Goal: Task Accomplishment & Management: Manage account settings

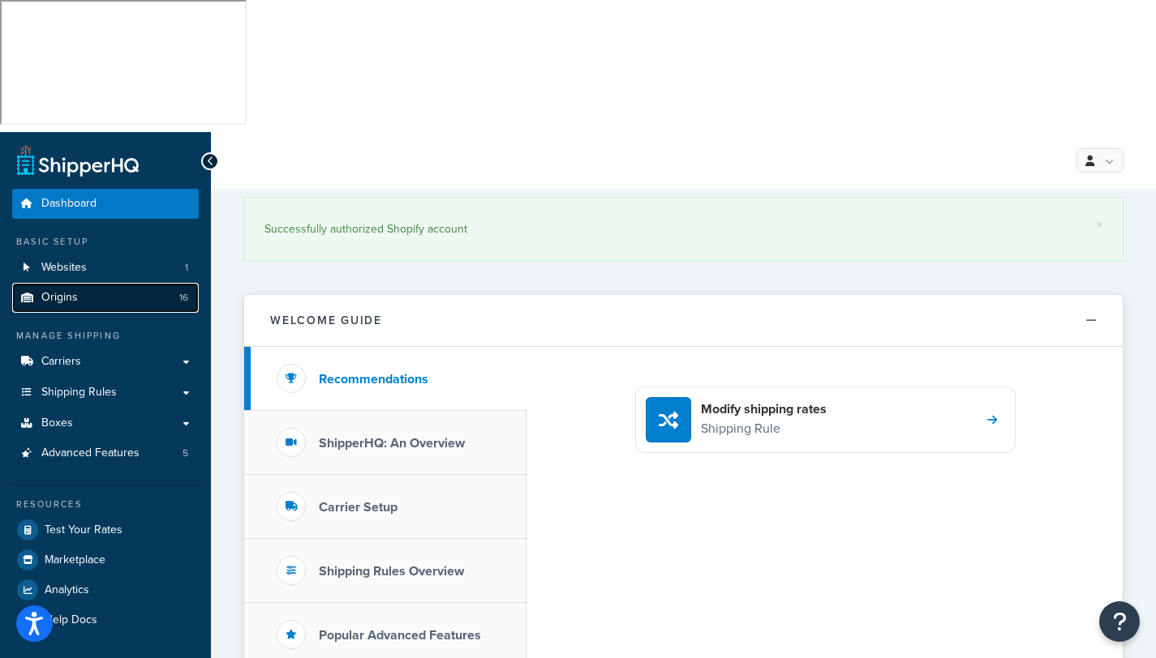
click at [47, 291] on span "Origins" at bounding box center [59, 298] width 36 height 14
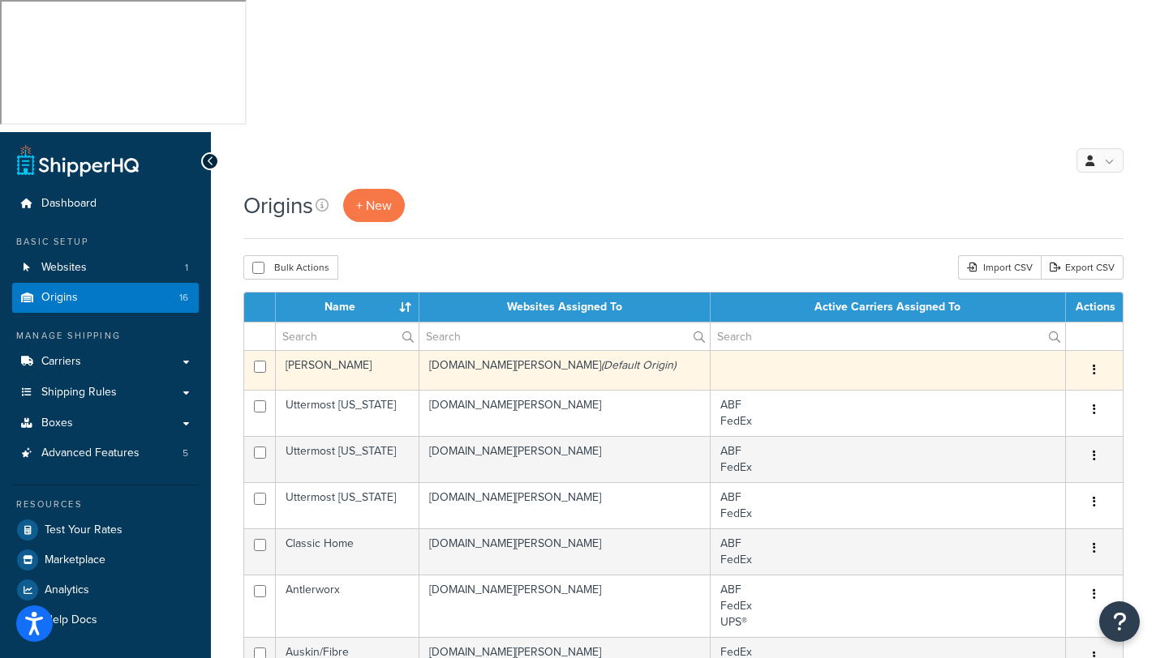
click at [382, 350] on td "[PERSON_NAME]" at bounding box center [348, 370] width 144 height 40
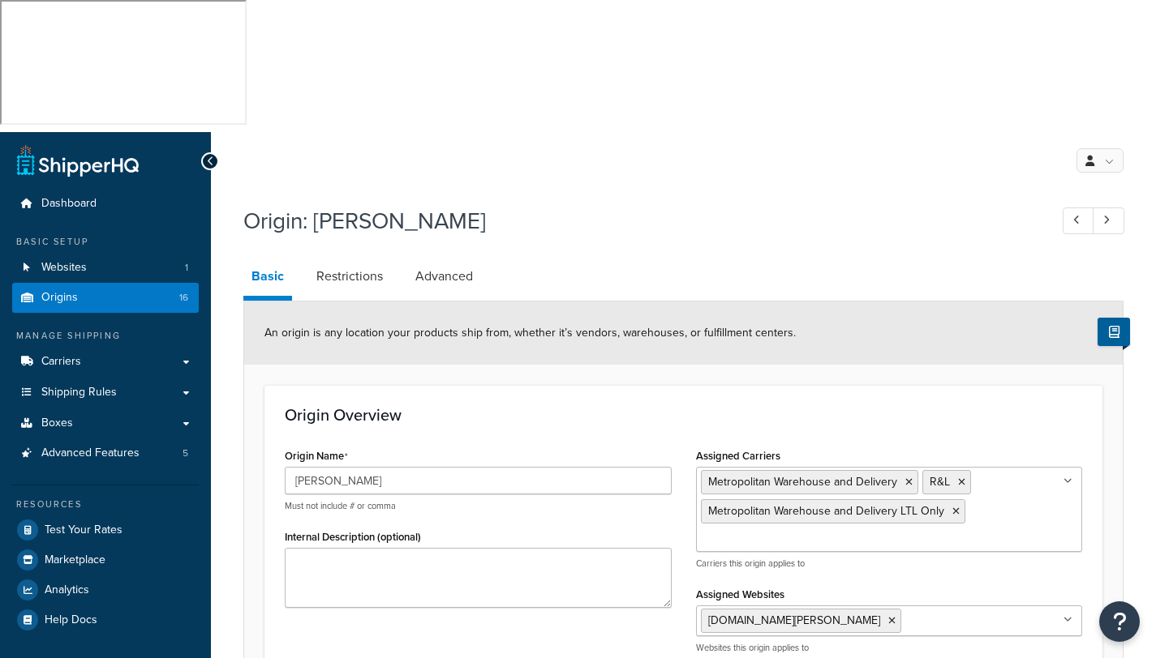
select select "33"
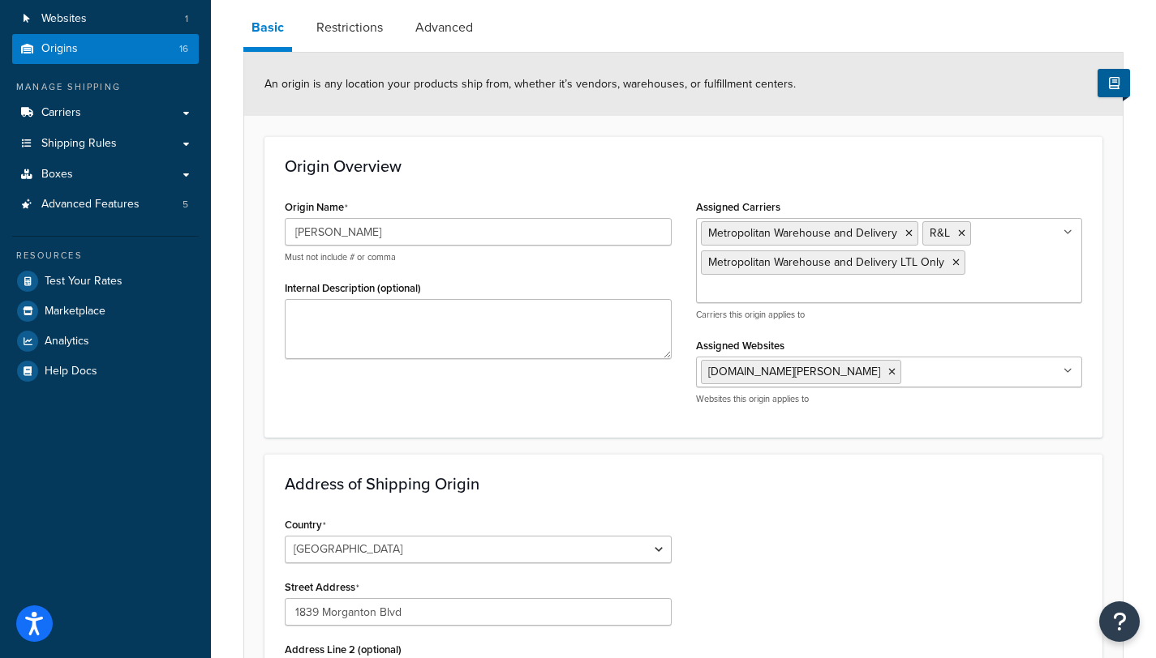
scroll to position [337, 0]
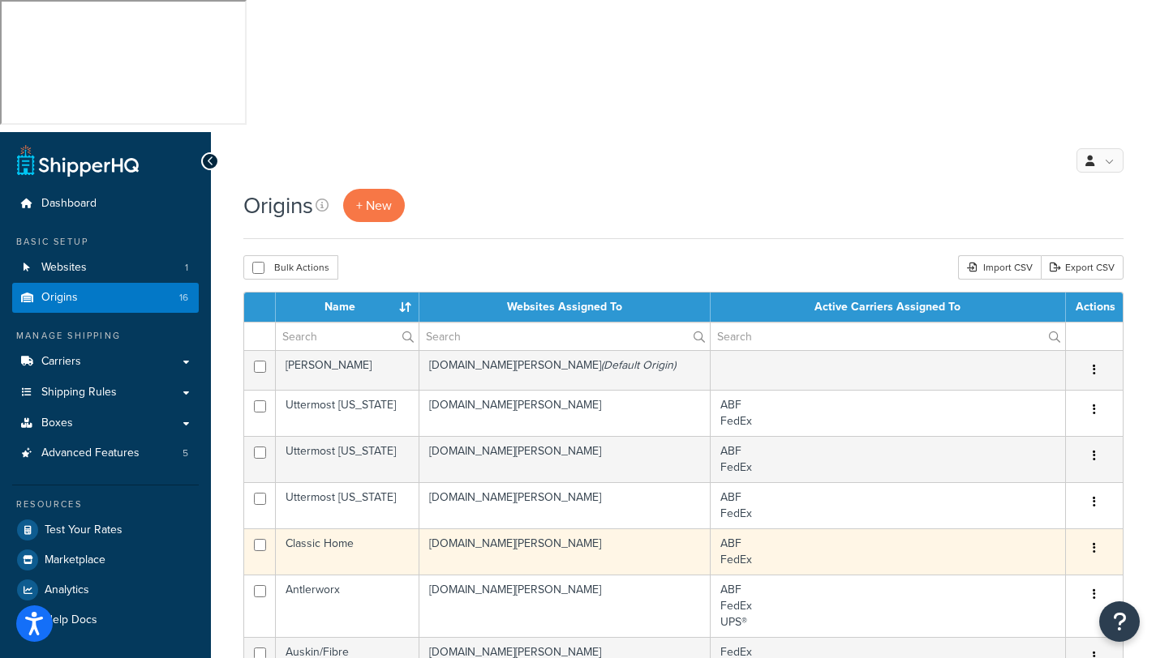
click at [335, 529] on td "Classic Home" at bounding box center [348, 552] width 144 height 46
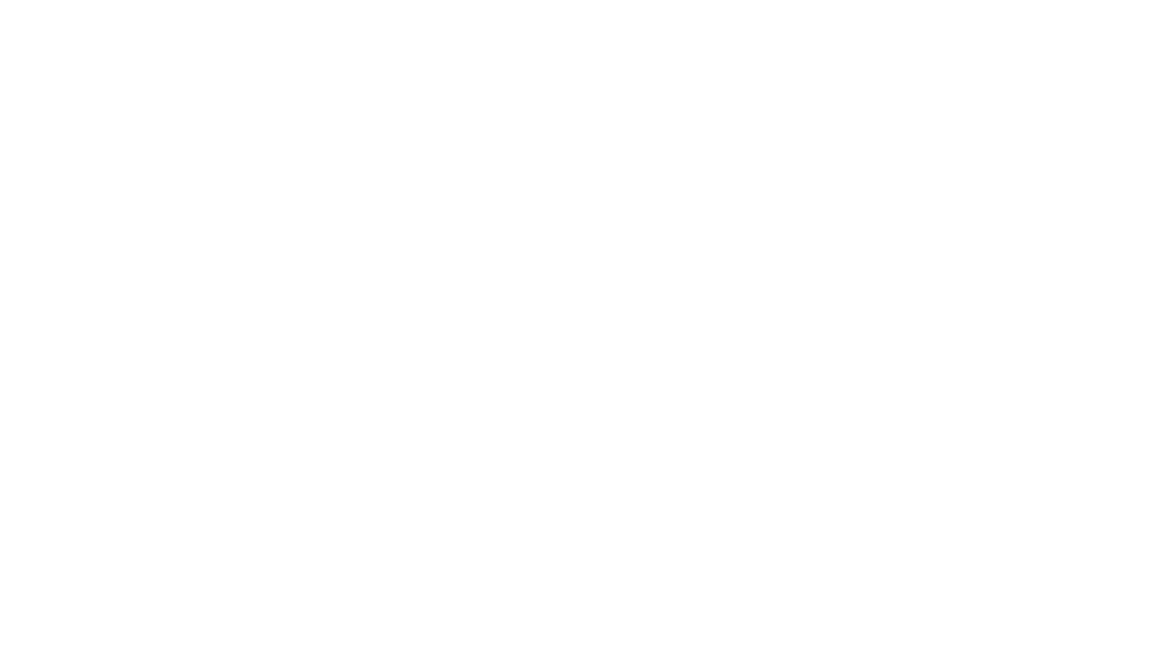
select select "5"
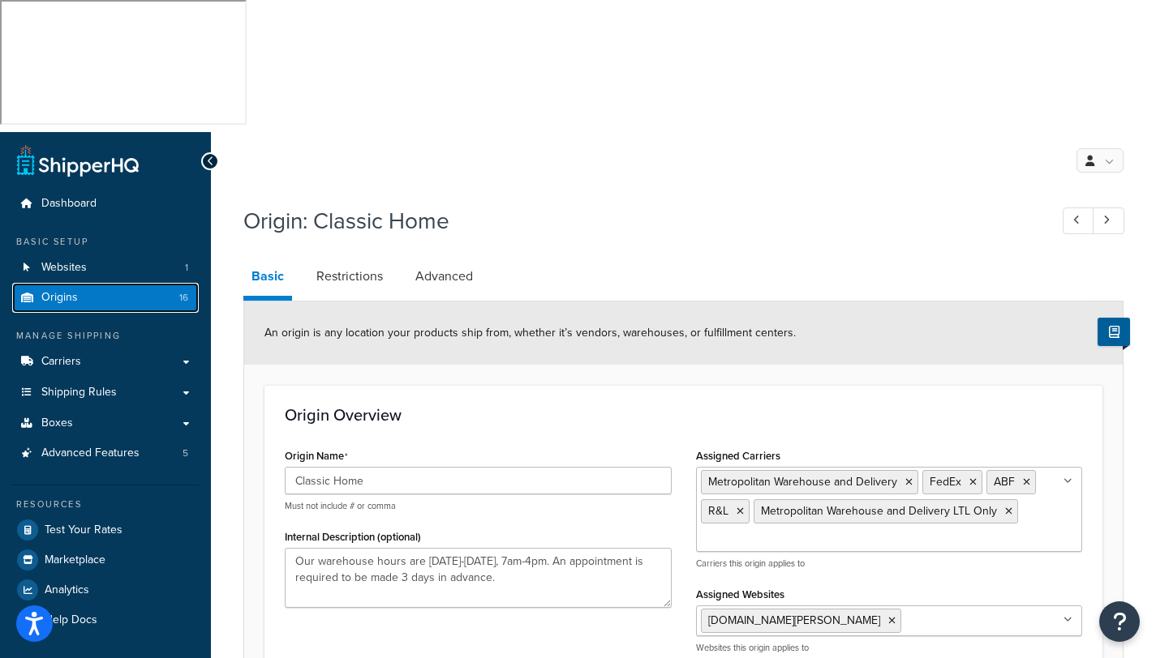
click at [53, 291] on span "Origins" at bounding box center [59, 298] width 36 height 14
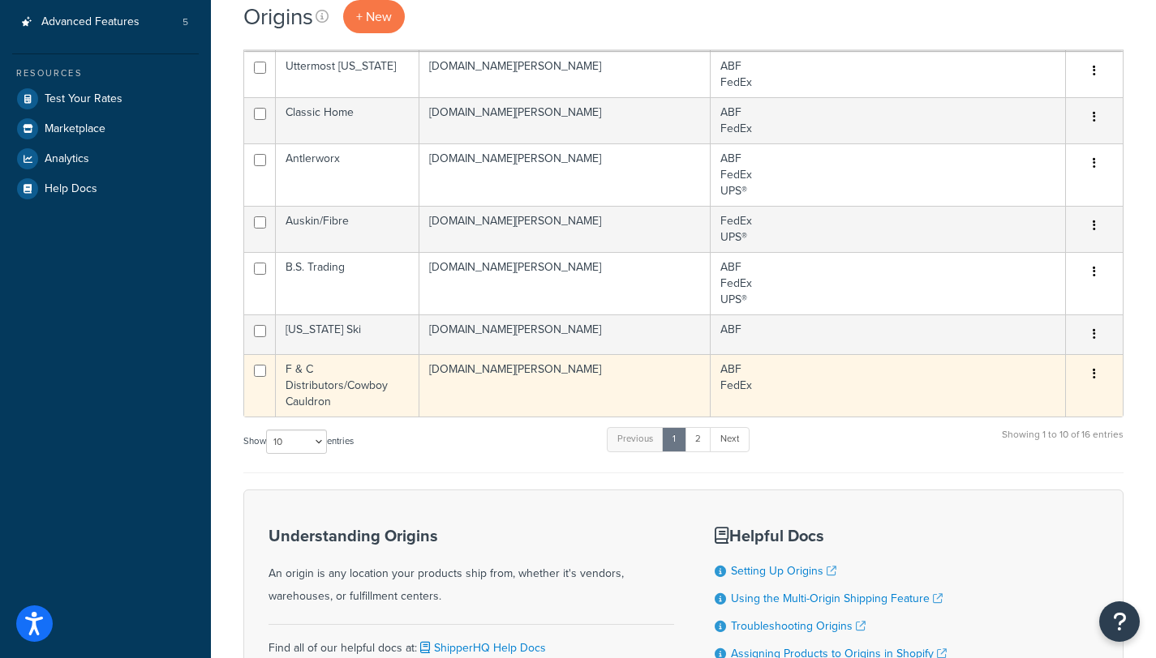
scroll to position [447, 0]
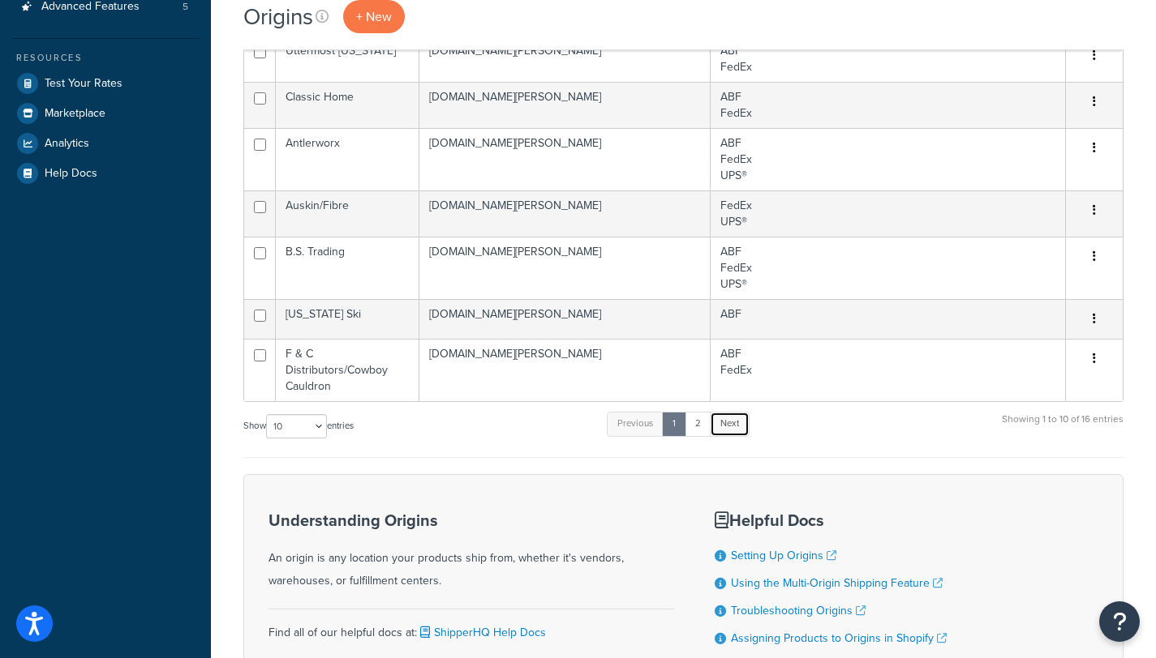
click at [728, 412] on link "Next" at bounding box center [730, 424] width 40 height 24
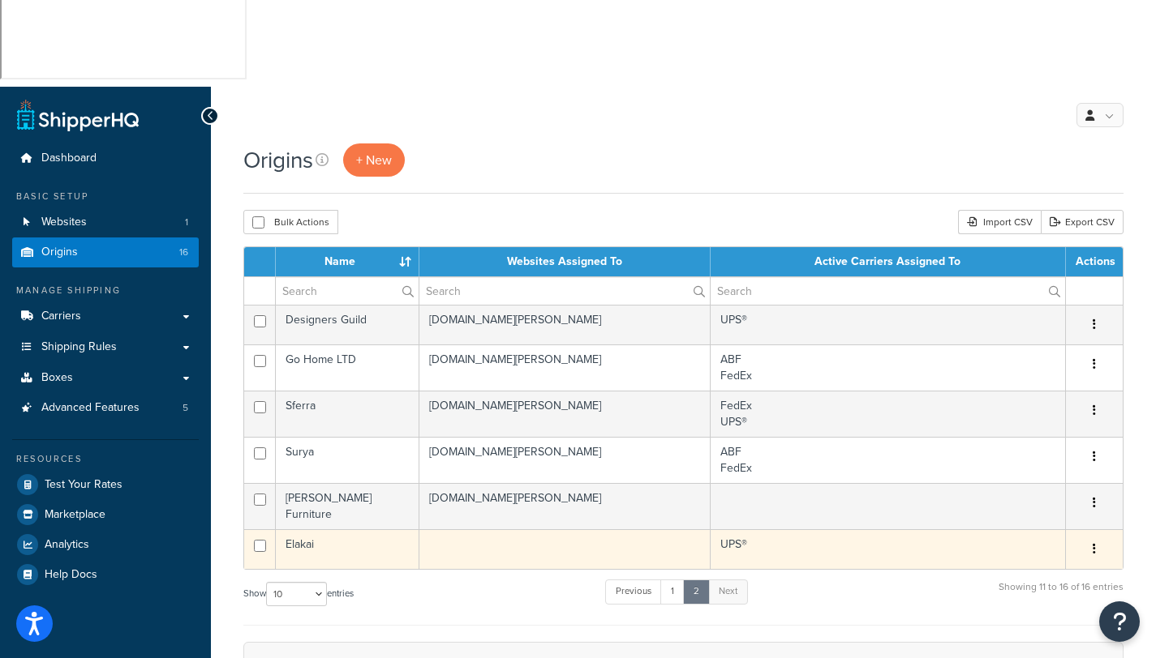
scroll to position [0, 0]
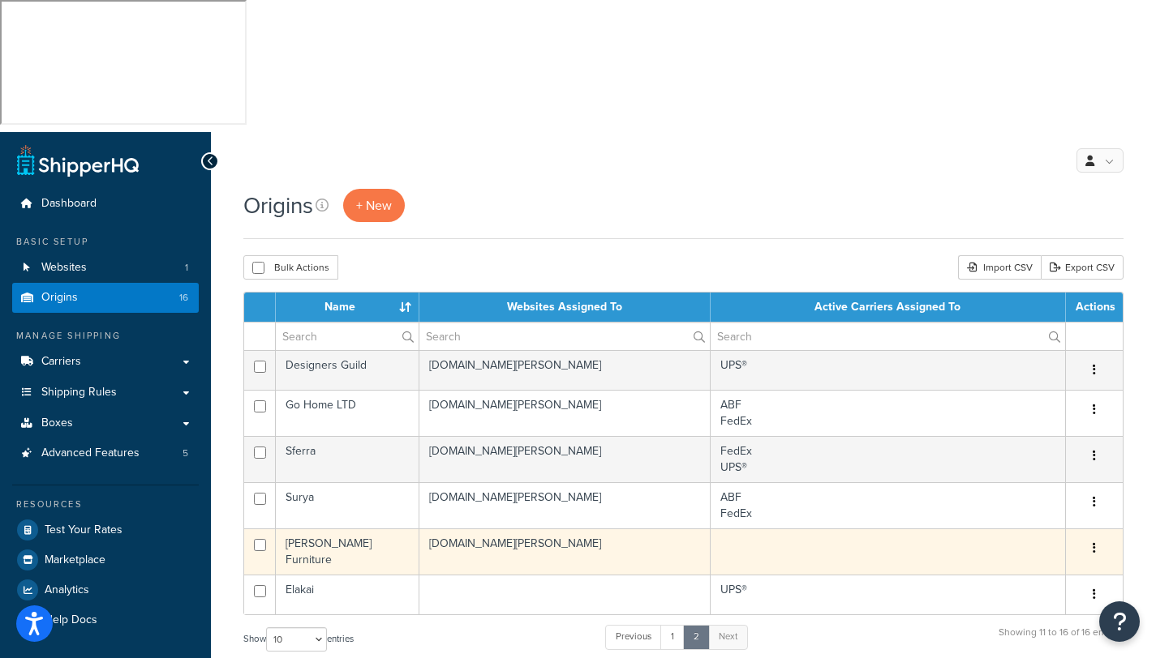
click at [331, 529] on td "[PERSON_NAME] Furniture" at bounding box center [348, 552] width 144 height 46
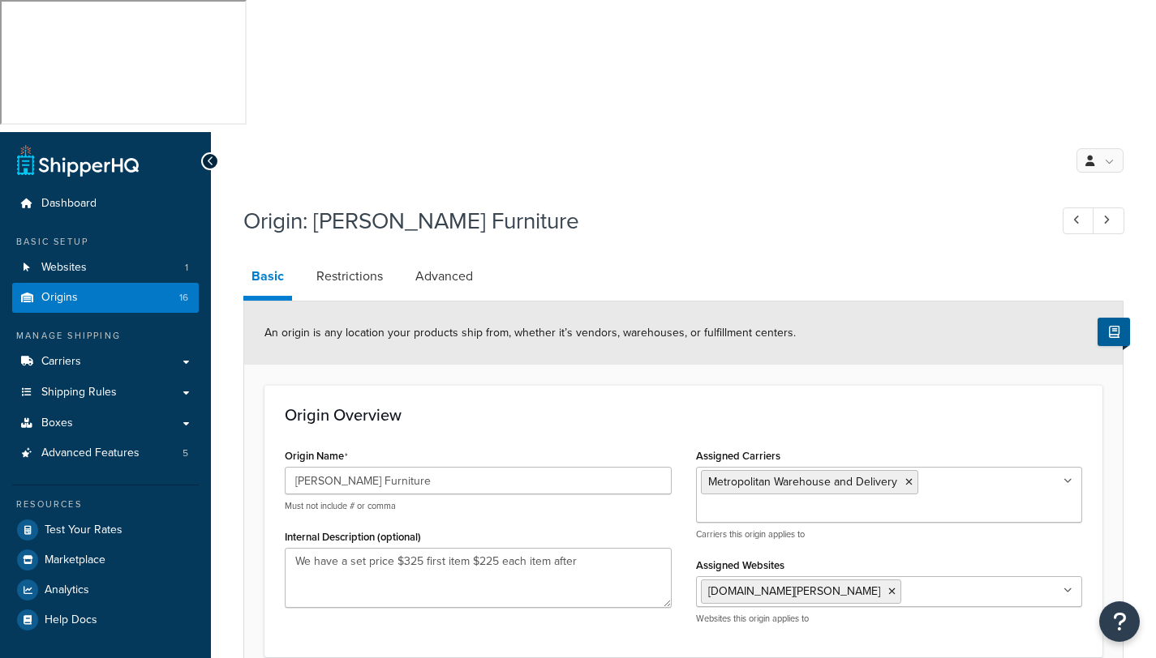
select select "46"
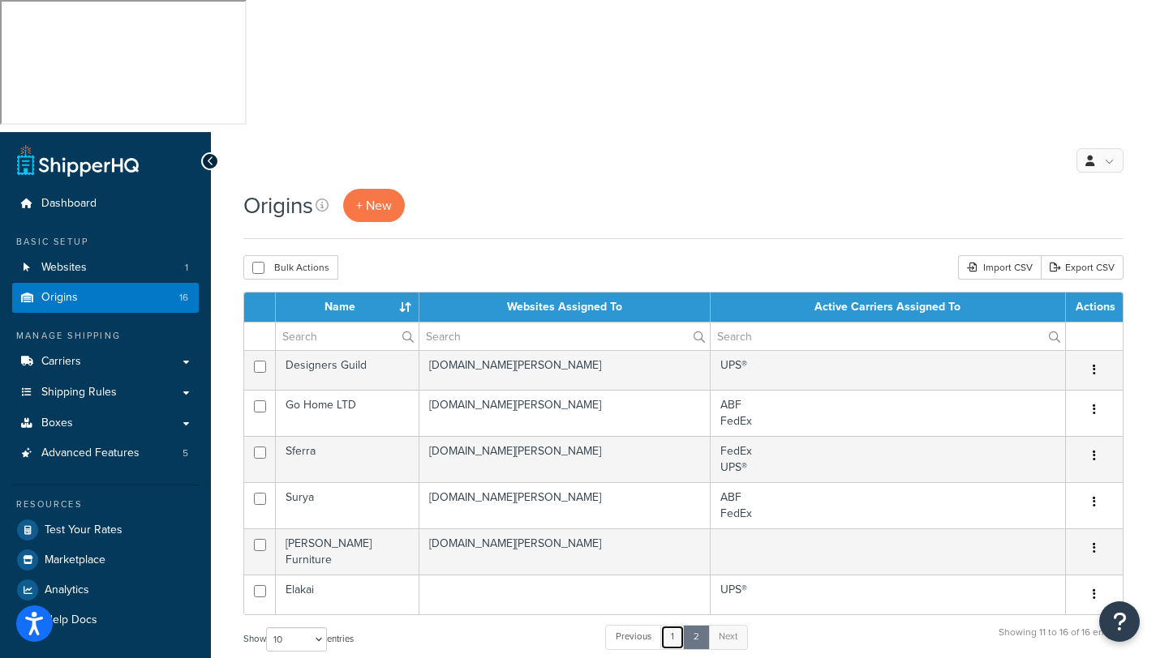
click at [676, 625] on link "1" at bounding box center [672, 637] width 24 height 24
